Goal: Information Seeking & Learning: Learn about a topic

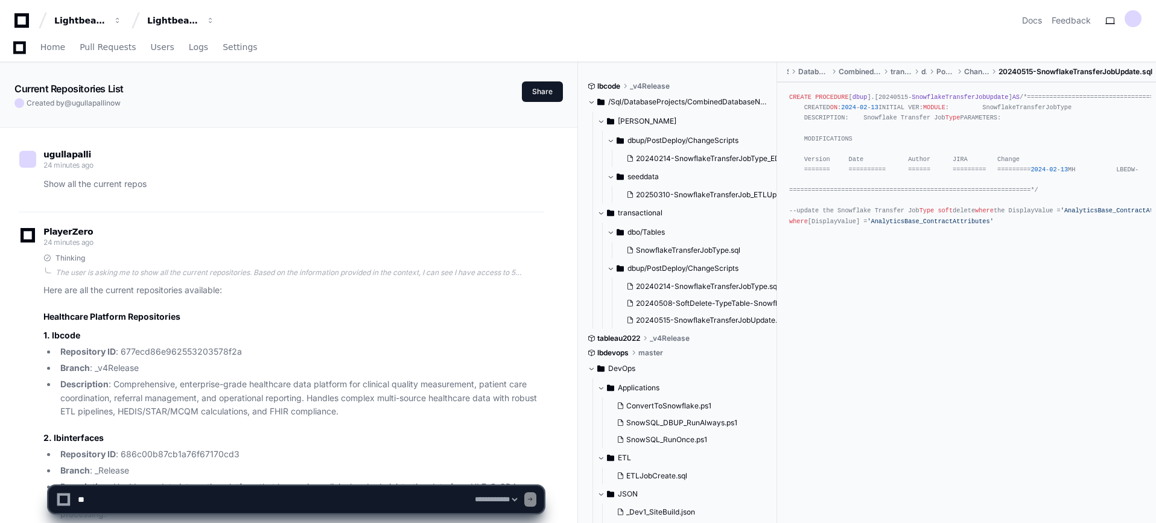
select select "*********"
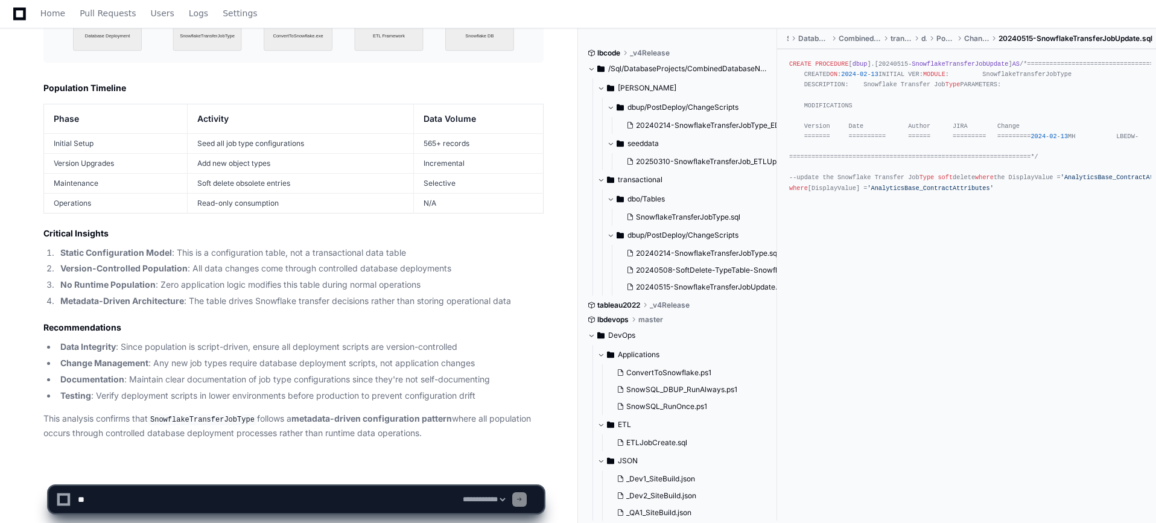
scroll to position [749, 0]
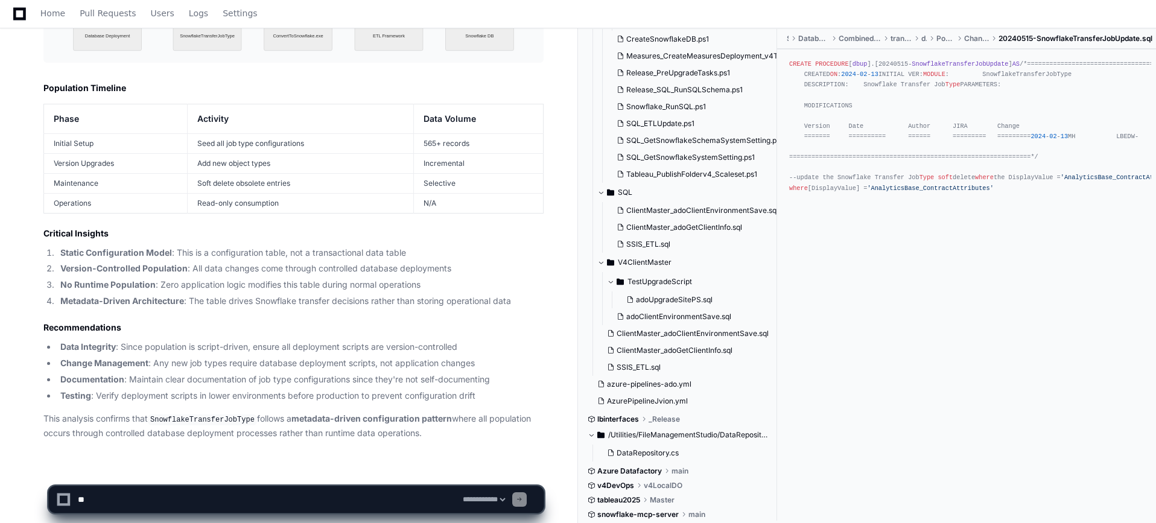
click at [281, 494] on textarea at bounding box center [267, 499] width 385 height 27
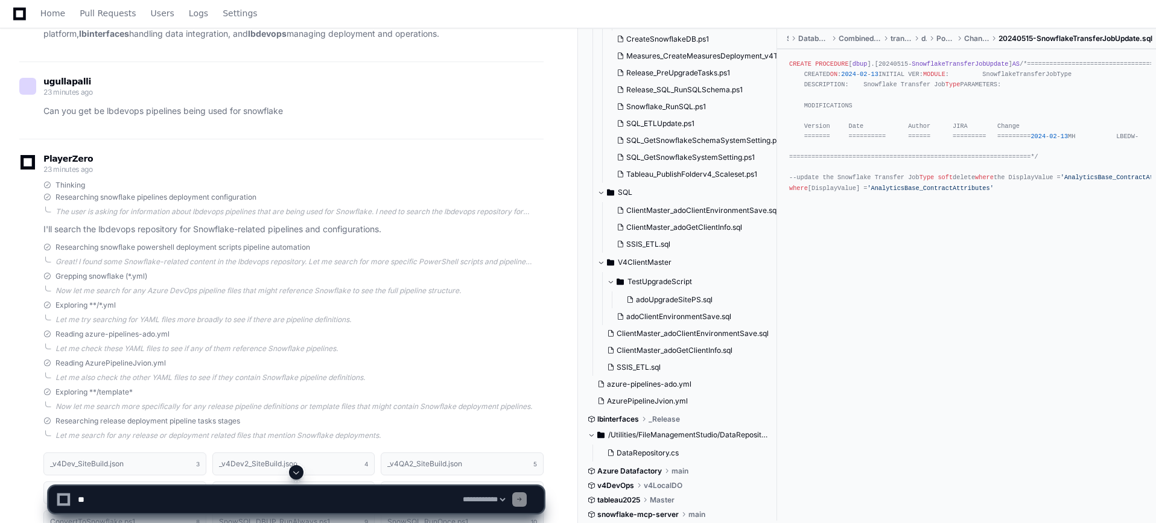
scroll to position [0, 0]
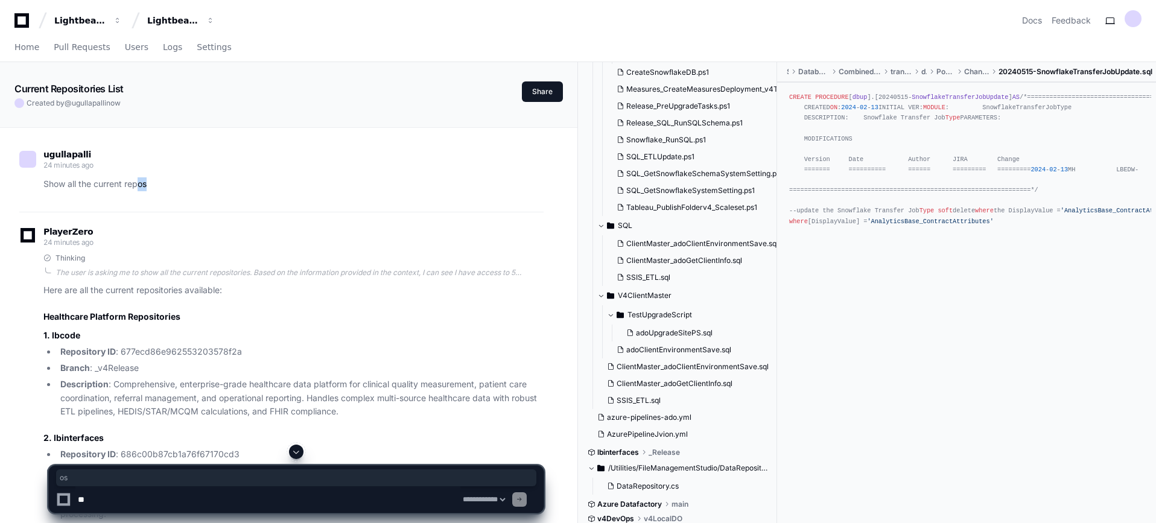
drag, startPoint x: 138, startPoint y: 182, endPoint x: 203, endPoint y: 176, distance: 65.4
click at [203, 176] on div "ugullapalli 24 minutes ago Show all the current repos" at bounding box center [281, 171] width 524 height 40
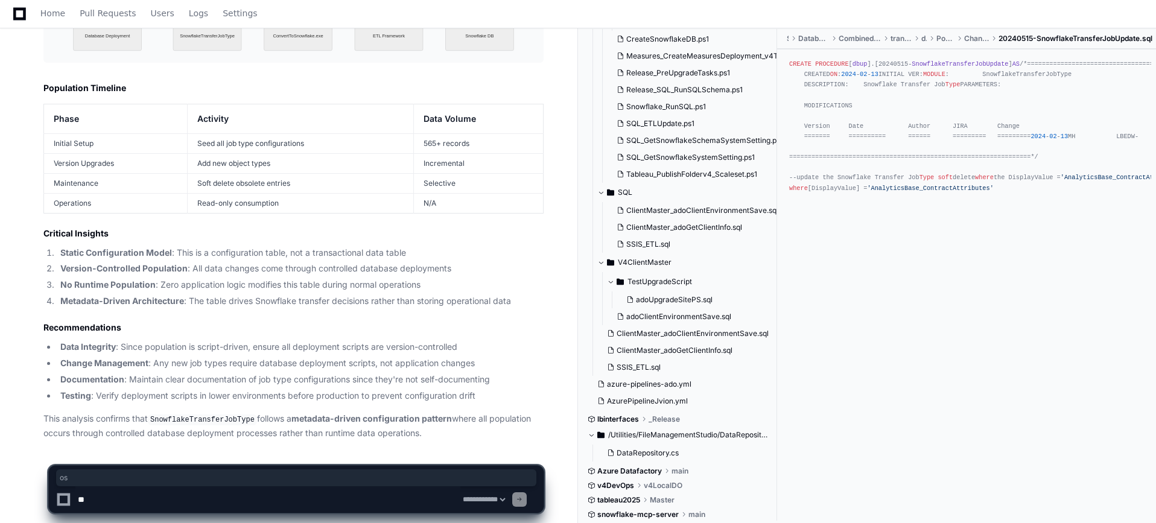
scroll to position [5630, 0]
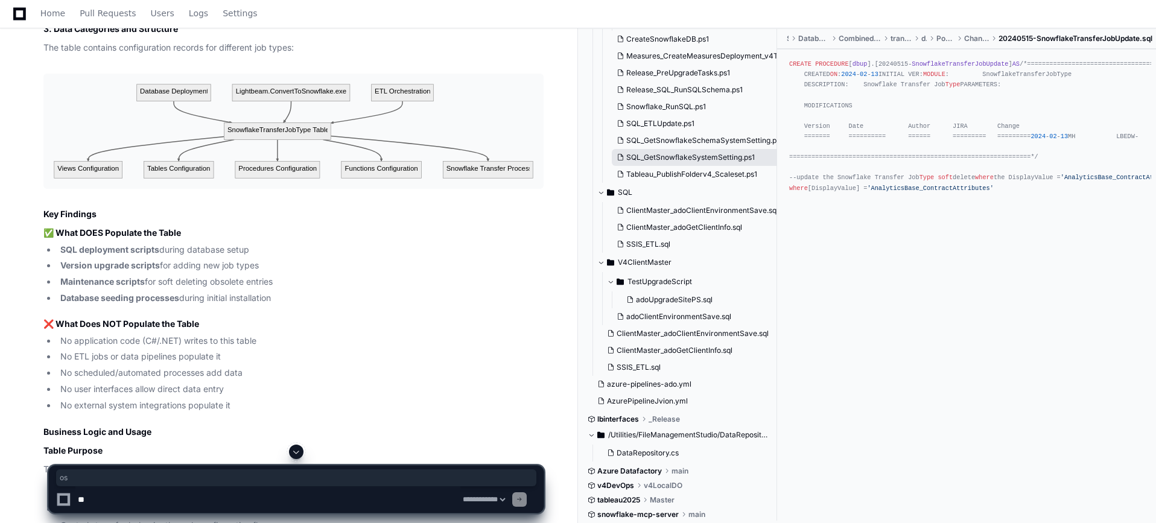
click at [684, 161] on span "SQL_GetSnowflakeSystemSetting.ps1" at bounding box center [690, 158] width 129 height 10
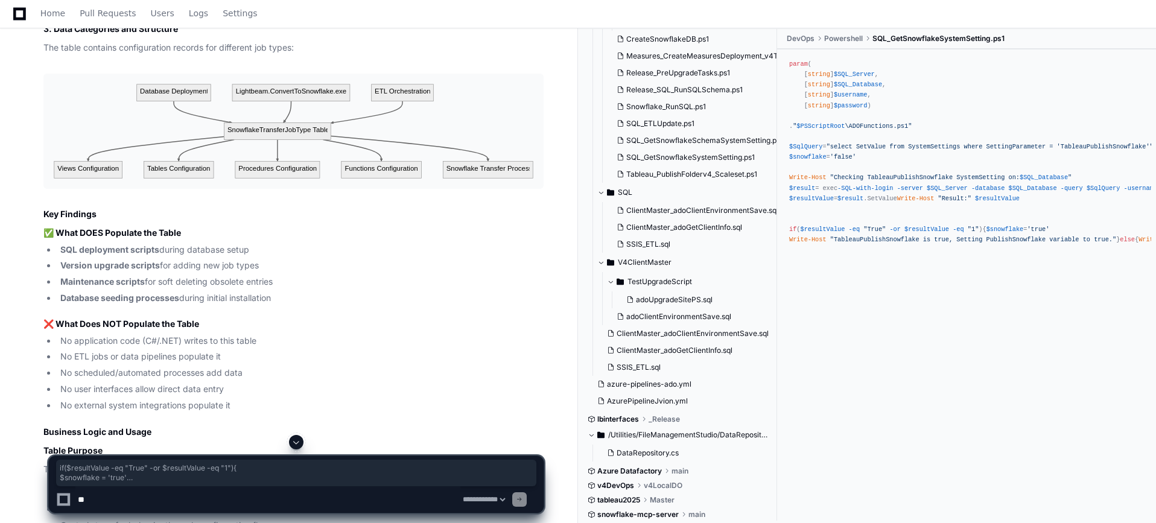
drag, startPoint x: 839, startPoint y: 278, endPoint x: 829, endPoint y: 243, distance: 36.5
click at [829, 243] on div "param ( [ string ] $SQL_Server , [ string ] $SQL_Database , [ string ] $usernam…" at bounding box center [966, 152] width 355 height 186
click at [663, 229] on span "ClientMaster_adoGetClientInfo.sql" at bounding box center [684, 228] width 116 height 10
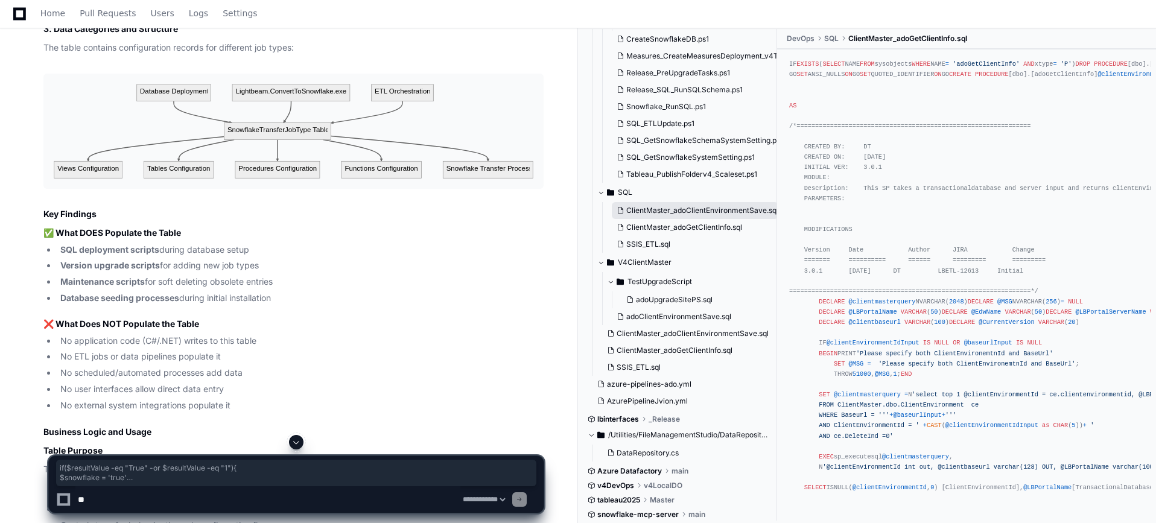
click at [669, 217] on button "ClientMaster_adoClientEnvironmentSave.sql" at bounding box center [695, 210] width 167 height 17
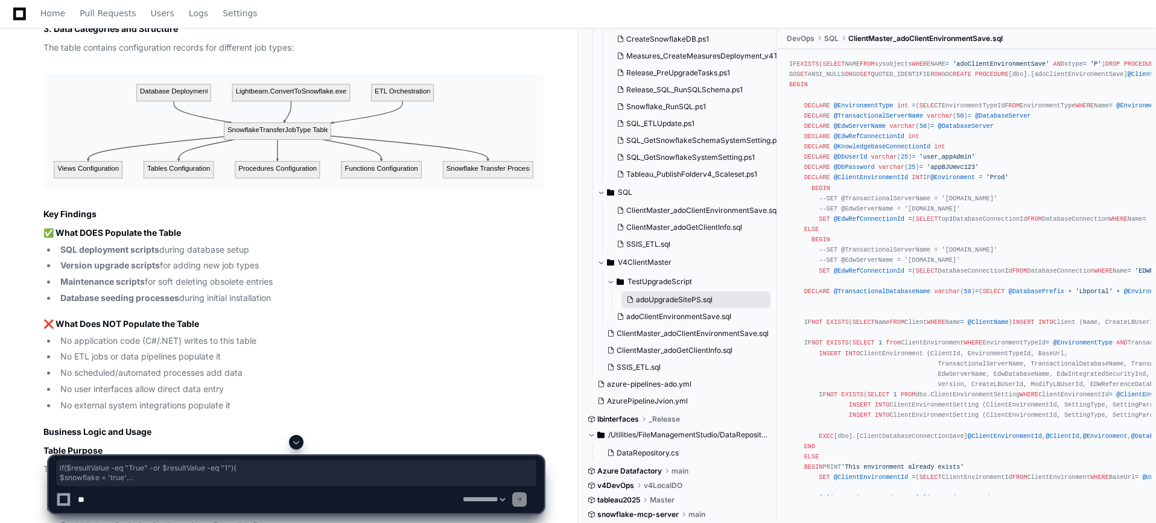
click at [687, 307] on button "adoUpgradeSitePS.sql" at bounding box center [696, 299] width 149 height 17
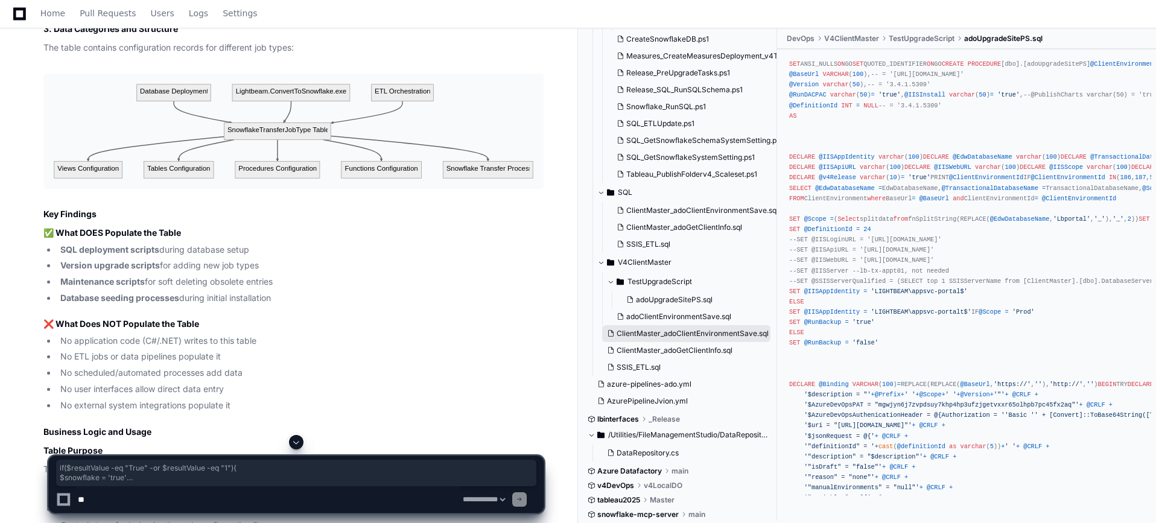
click at [680, 329] on span "ClientMaster_adoClientEnvironmentSave.sql" at bounding box center [693, 334] width 152 height 10
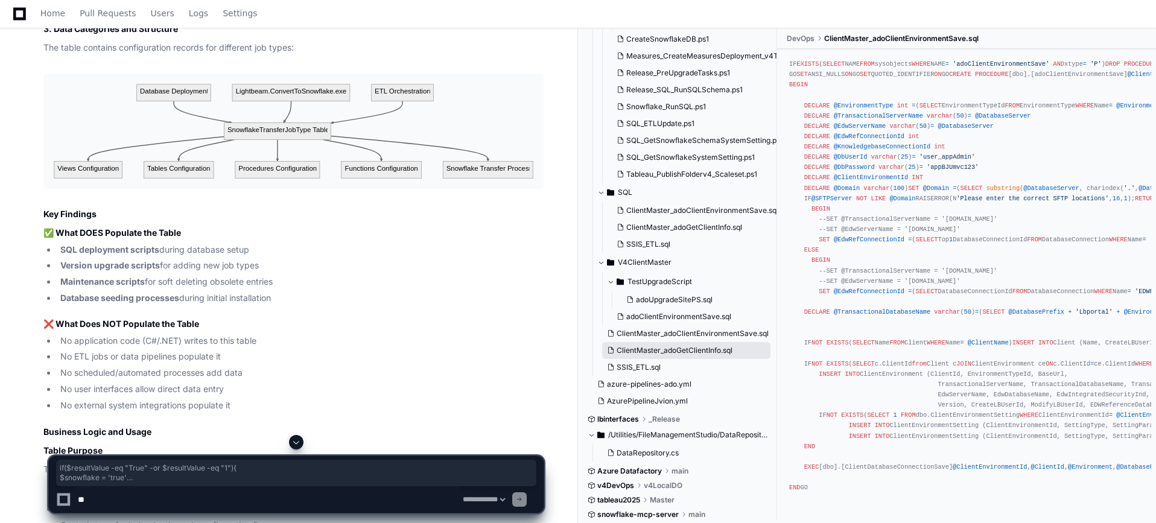
click at [699, 348] on span "ClientMaster_adoGetClientInfo.sql" at bounding box center [675, 351] width 116 height 10
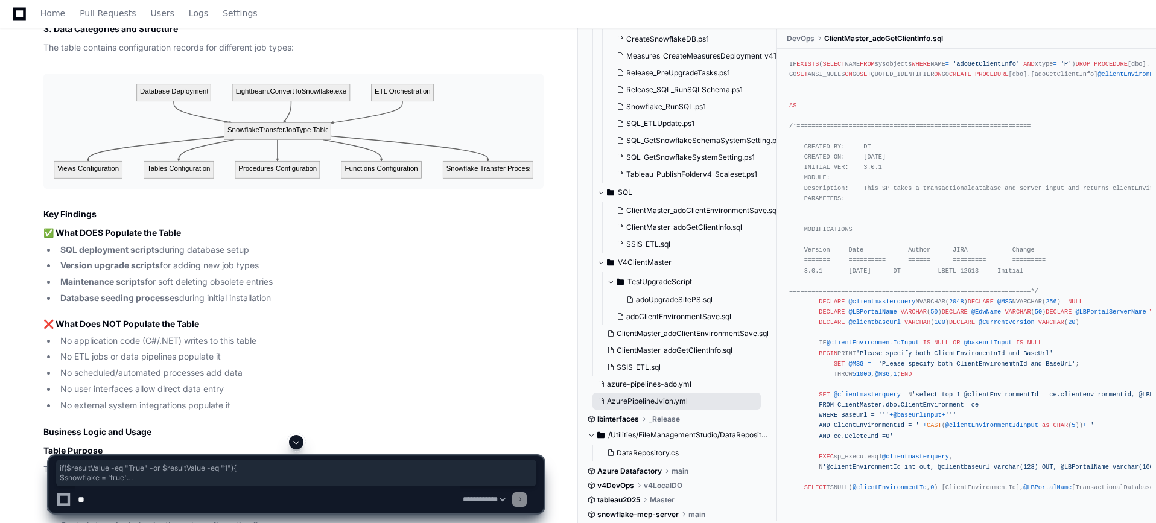
click at [675, 393] on button "AzurePipelineJvion.yml" at bounding box center [677, 401] width 168 height 17
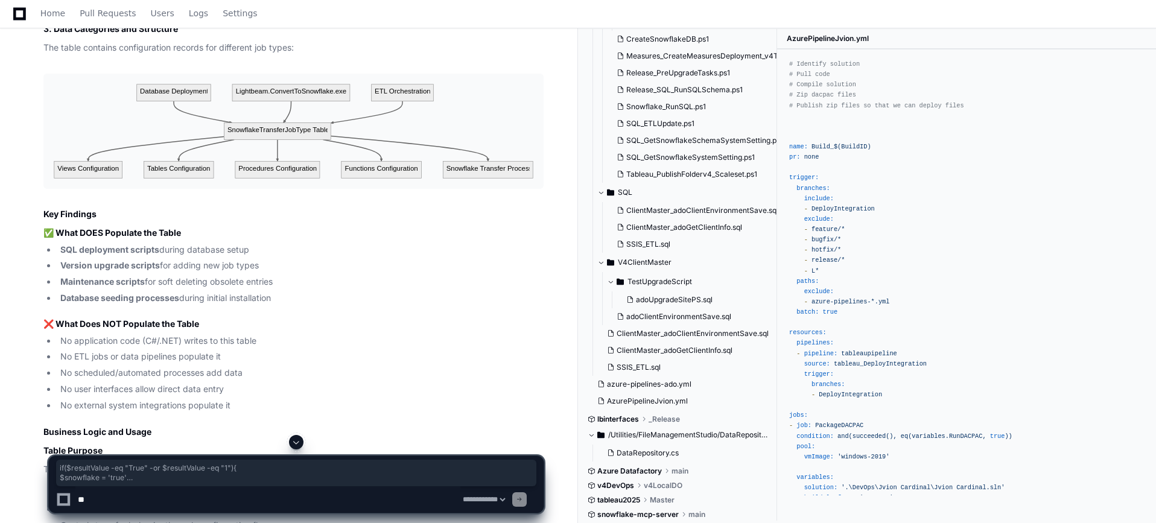
click at [620, 483] on div at bounding box center [719, 479] width 282 height 88
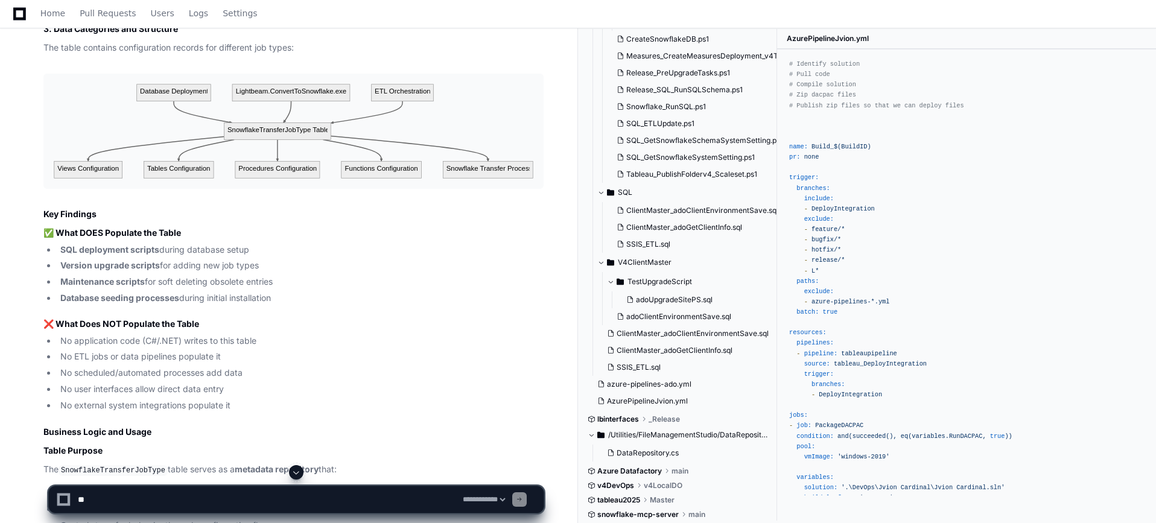
click at [663, 480] on div at bounding box center [719, 494] width 282 height 58
click at [637, 483] on div at bounding box center [719, 494] width 282 height 58
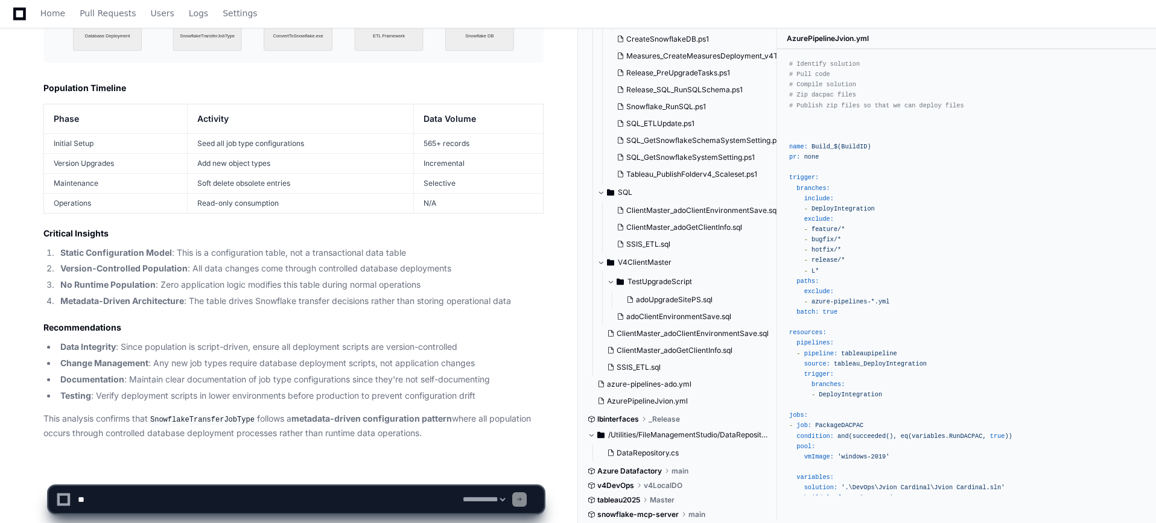
drag, startPoint x: 615, startPoint y: 477, endPoint x: 610, endPoint y: 483, distance: 8.1
click at [614, 478] on div at bounding box center [719, 494] width 282 height 58
click at [606, 486] on div at bounding box center [719, 494] width 282 height 58
click at [861, 208] on span "DeployIntegration" at bounding box center [843, 208] width 63 height 7
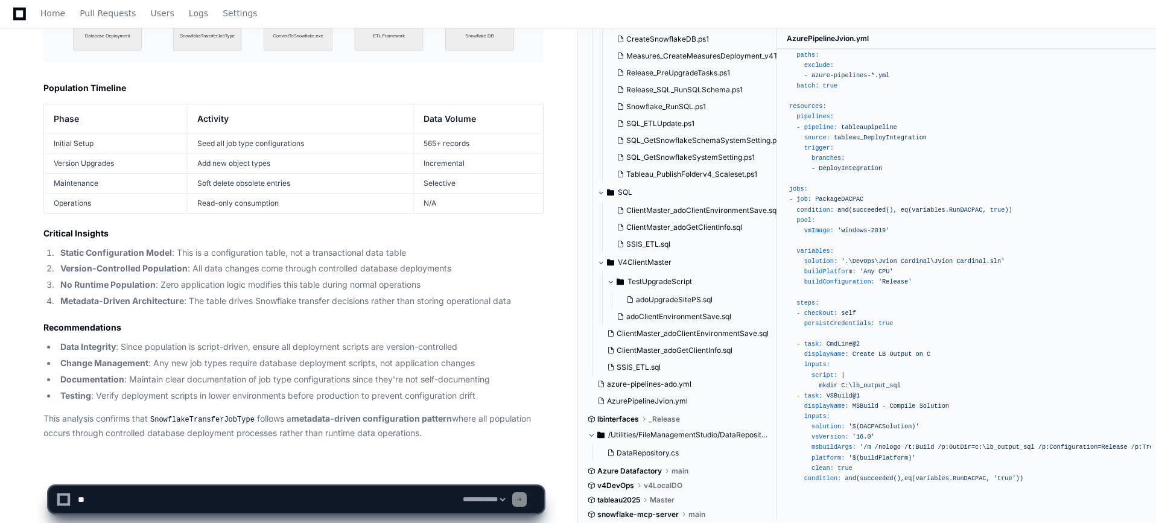
scroll to position [0, 0]
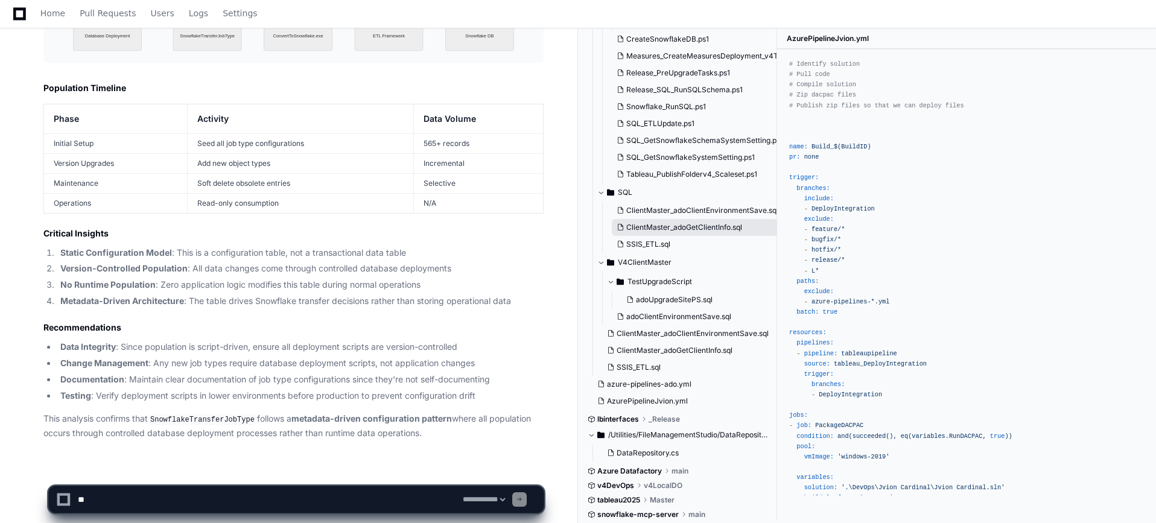
click at [658, 223] on span "ClientMaster_adoGetClientInfo.sql" at bounding box center [684, 228] width 116 height 10
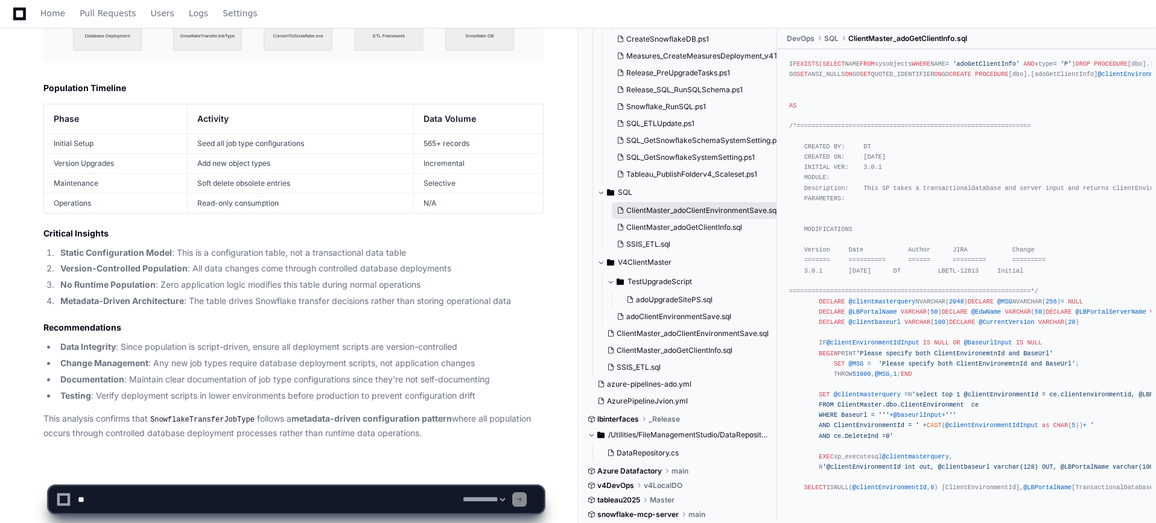
click at [687, 206] on span "ClientMaster_adoClientEnvironmentSave.sql" at bounding box center [702, 211] width 152 height 10
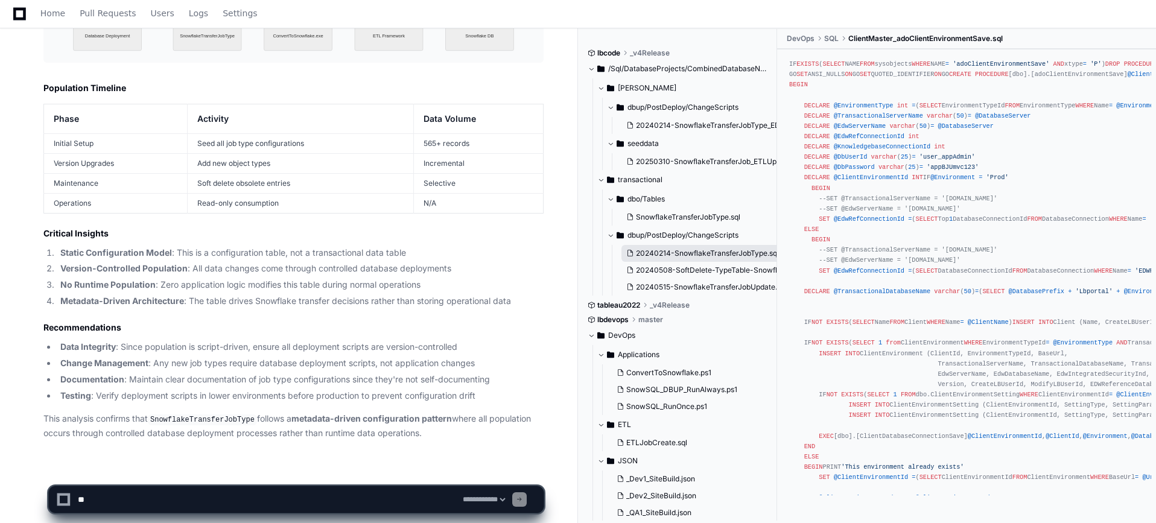
click at [699, 259] on button "20240214-SnowflakeTransferJobType.sql" at bounding box center [706, 253] width 168 height 17
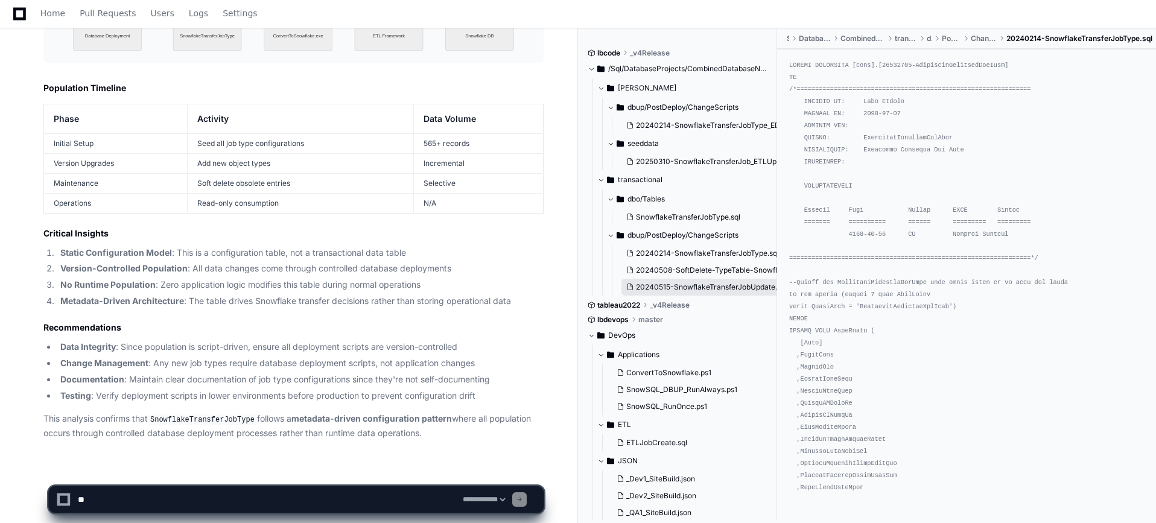
click at [703, 279] on button "20240515-SnowflakeTransferJobUpdate.sql" at bounding box center [706, 287] width 168 height 17
